Goal: Use online tool/utility: Use online tool/utility

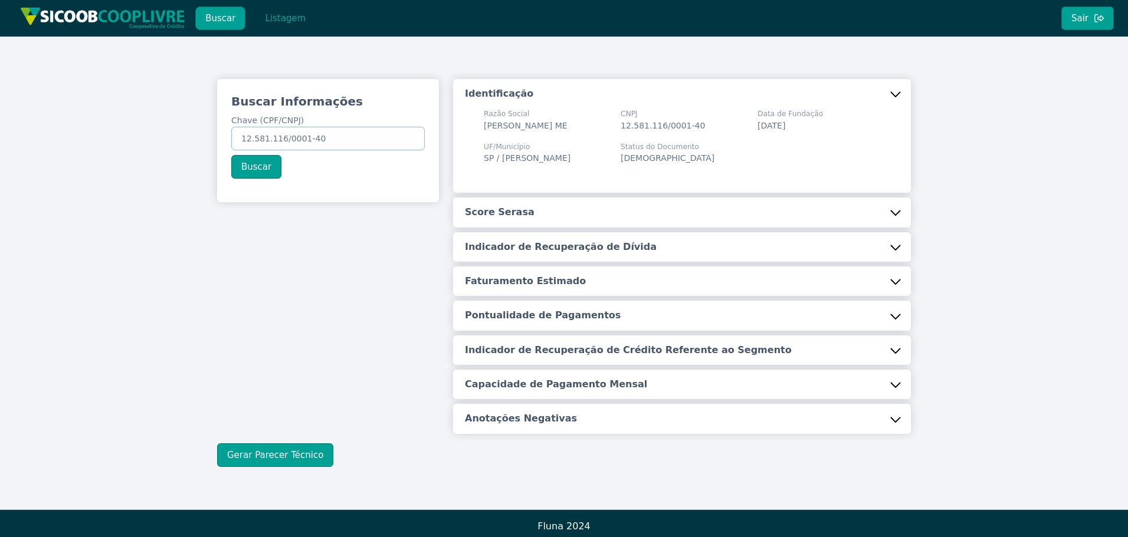
drag, startPoint x: 242, startPoint y: 138, endPoint x: 377, endPoint y: 128, distance: 134.8
click at [376, 130] on input "12.581.116/0001-40" at bounding box center [327, 139] width 193 height 24
paste input "42.824.091/0001-2"
type input "42.824.091/0001-20"
click at [254, 164] on button "Buscar" at bounding box center [256, 167] width 50 height 24
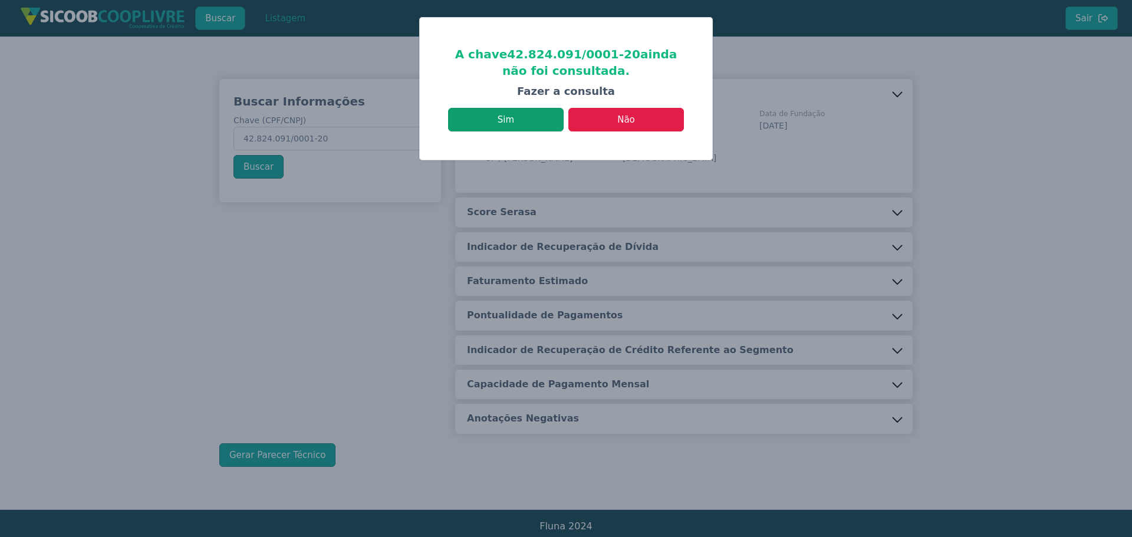
click at [515, 121] on button "Sim" at bounding box center [506, 120] width 116 height 24
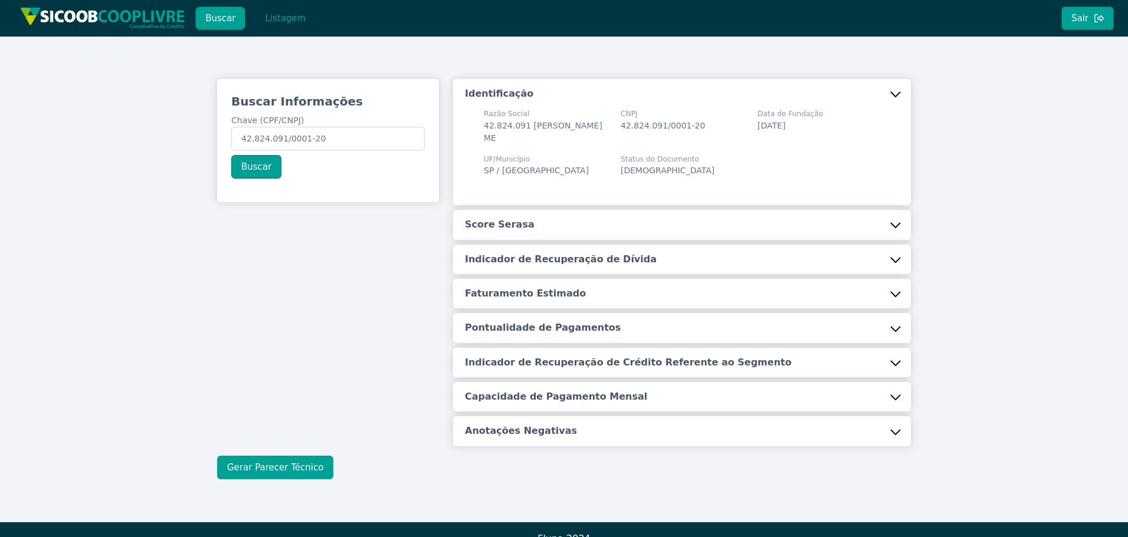
click at [284, 466] on button "Gerar Parecer Técnico" at bounding box center [275, 468] width 116 height 24
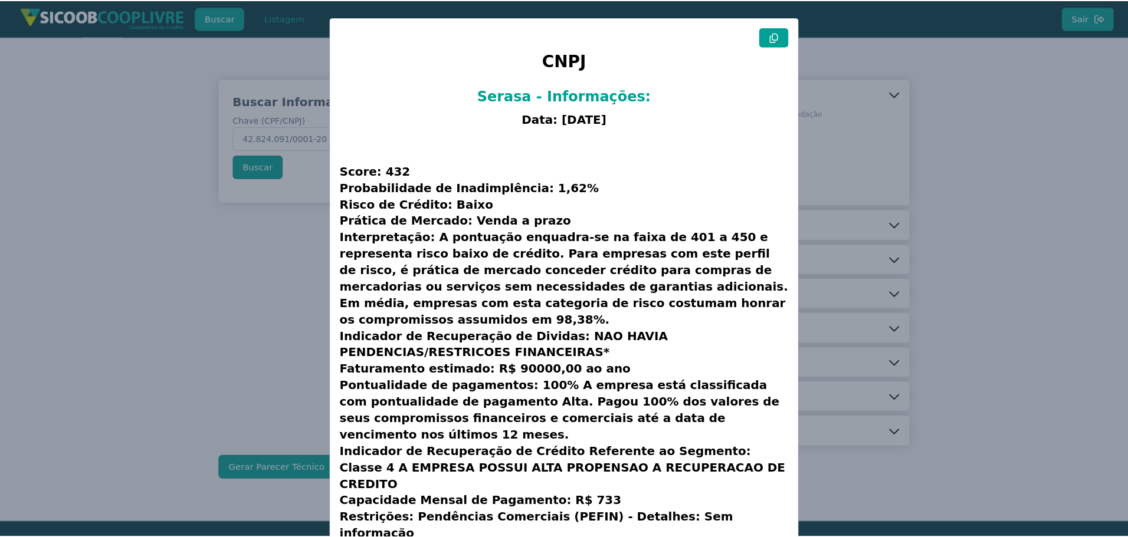
scroll to position [30, 0]
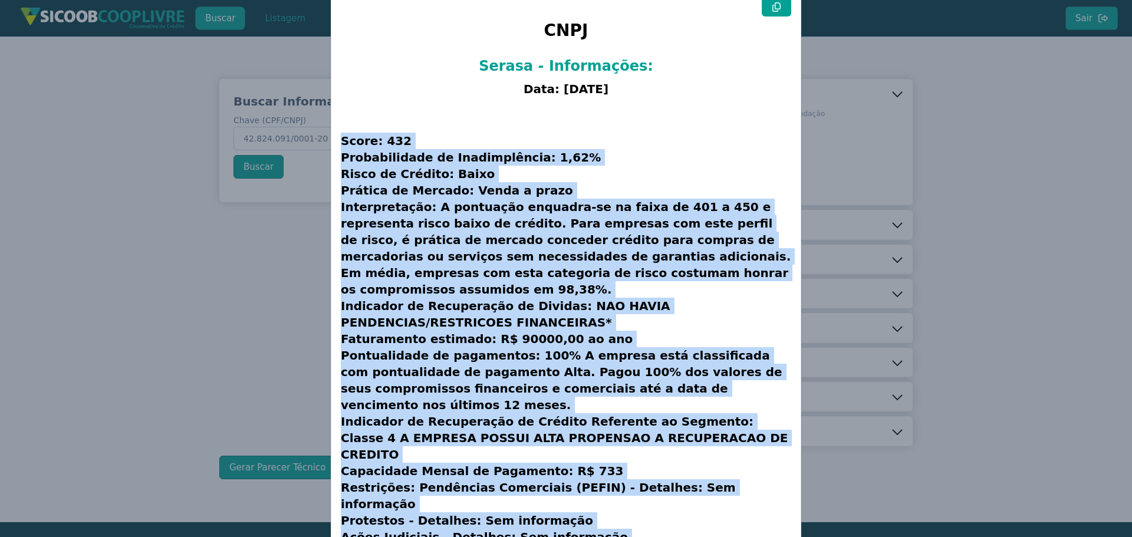
drag, startPoint x: 340, startPoint y: 142, endPoint x: 655, endPoint y: 464, distance: 449.6
click at [656, 488] on h3 "Score: 432 Probabilidade de Inadimplência: 1,62% Risco de Crédito: Baixo Prátic…" at bounding box center [566, 339] width 451 height 474
copy h3 "Lorem: 315 Ipsumdolorsit am Consecteturad: 4,98% Elits do Eiusmod: Tempo Incidi…"
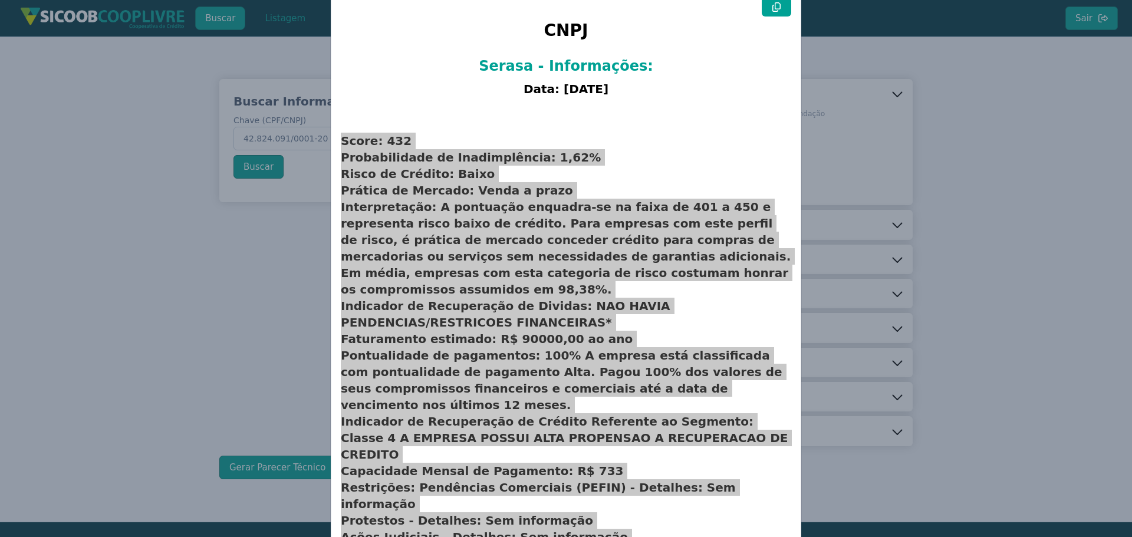
click at [274, 331] on modal-container "CNPJ Serasa - Informações: Data: [DATE] Score: 432 Probabilidade de Inadimplênc…" at bounding box center [566, 268] width 1132 height 537
